Goal: Task Accomplishment & Management: Complete application form

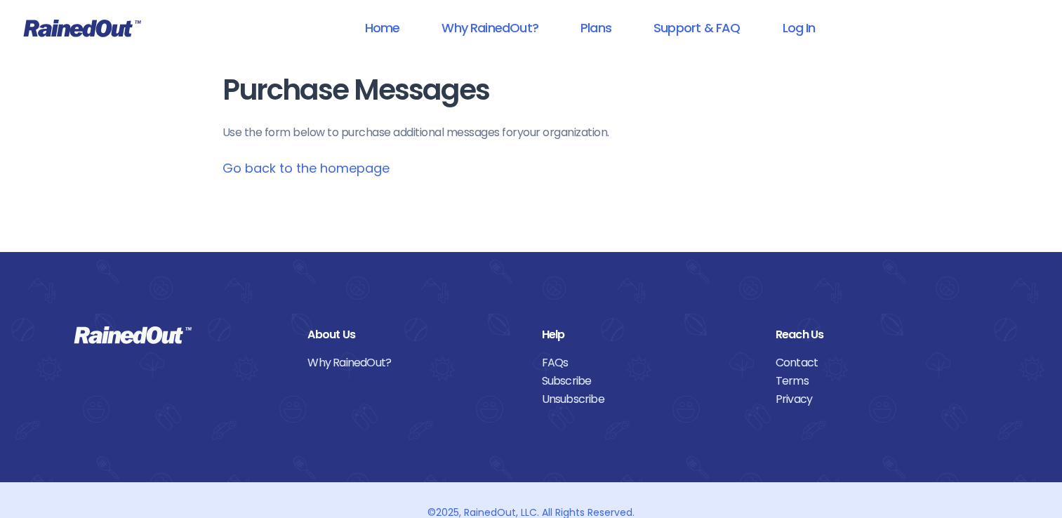
click at [267, 168] on link "Go back to the homepage" at bounding box center [306, 168] width 167 height 18
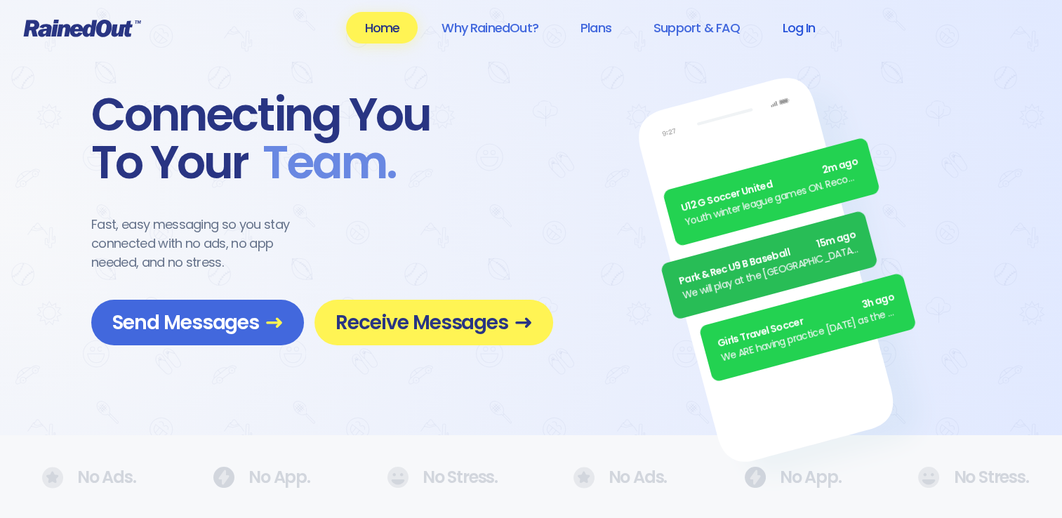
click at [801, 29] on link "Log In" at bounding box center [798, 28] width 69 height 32
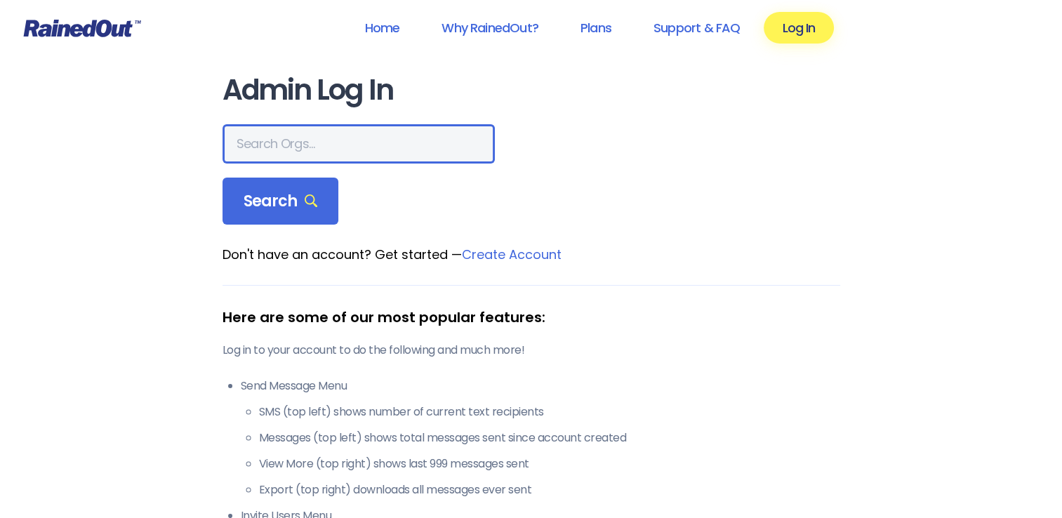
click at [299, 150] on input "text" at bounding box center [359, 143] width 272 height 39
type input "creekside"
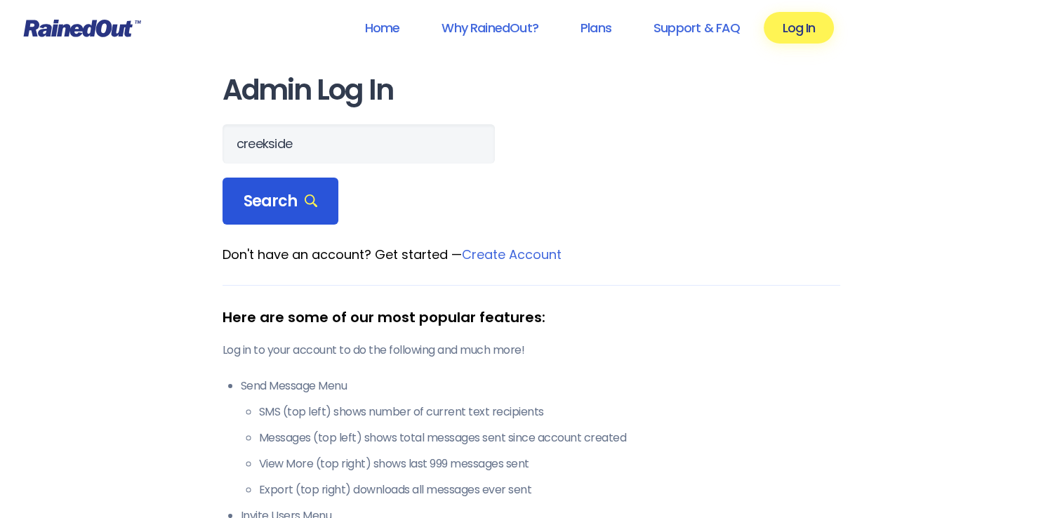
click at [271, 193] on span "Search" at bounding box center [281, 202] width 74 height 20
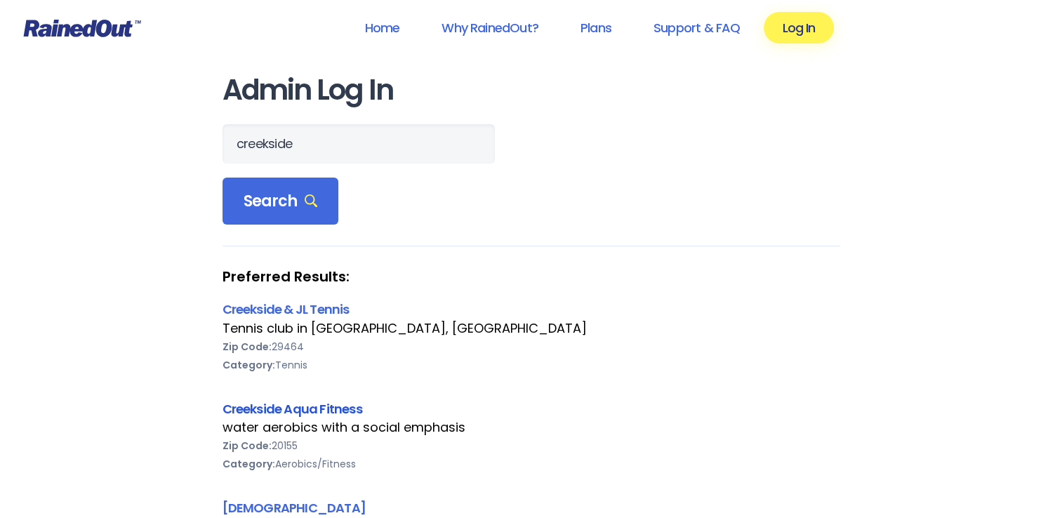
click at [258, 409] on link "Creekside Aqua Fitness" at bounding box center [293, 409] width 140 height 18
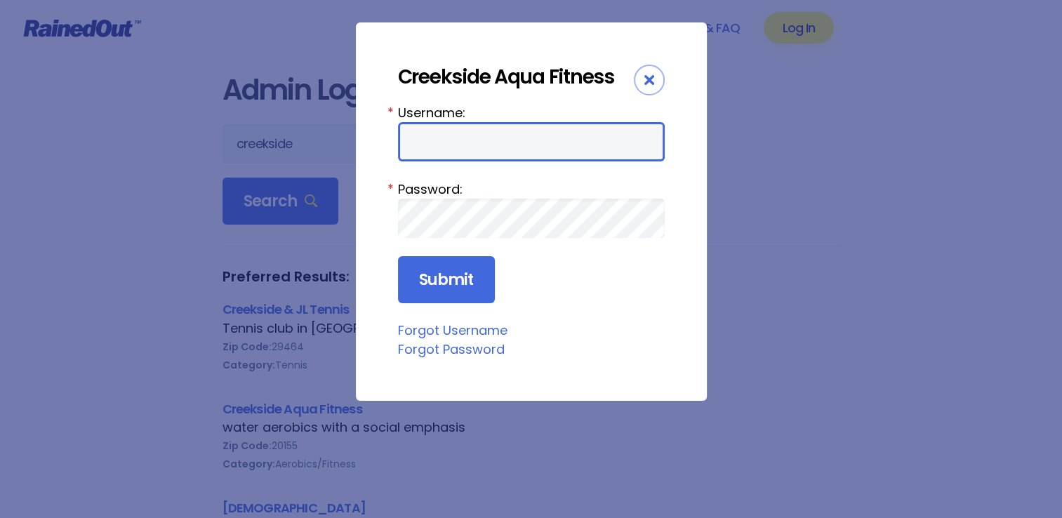
click at [519, 142] on input "Username:" at bounding box center [531, 141] width 267 height 39
type input "creeksidewater"
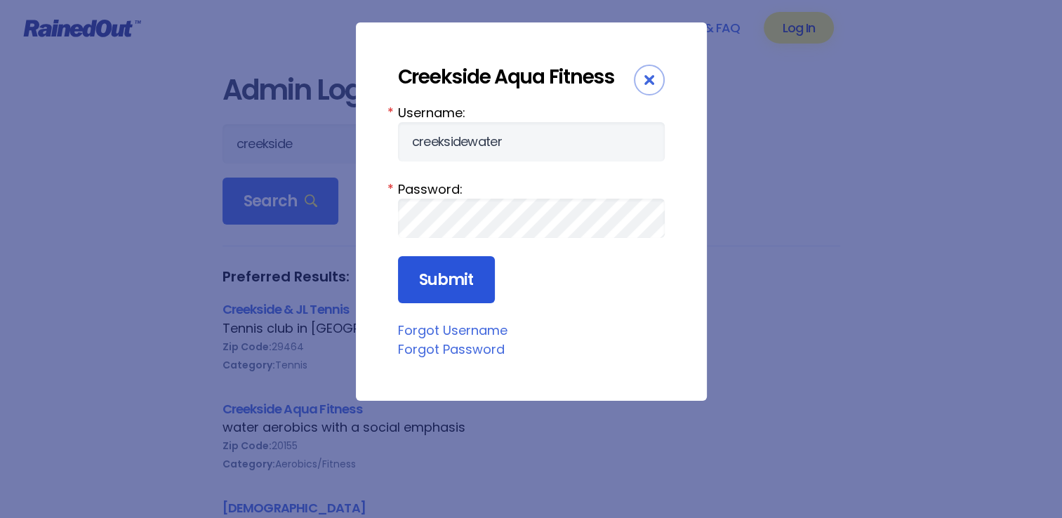
click at [441, 267] on input "Submit" at bounding box center [446, 280] width 97 height 48
